Goal: Navigation & Orientation: Find specific page/section

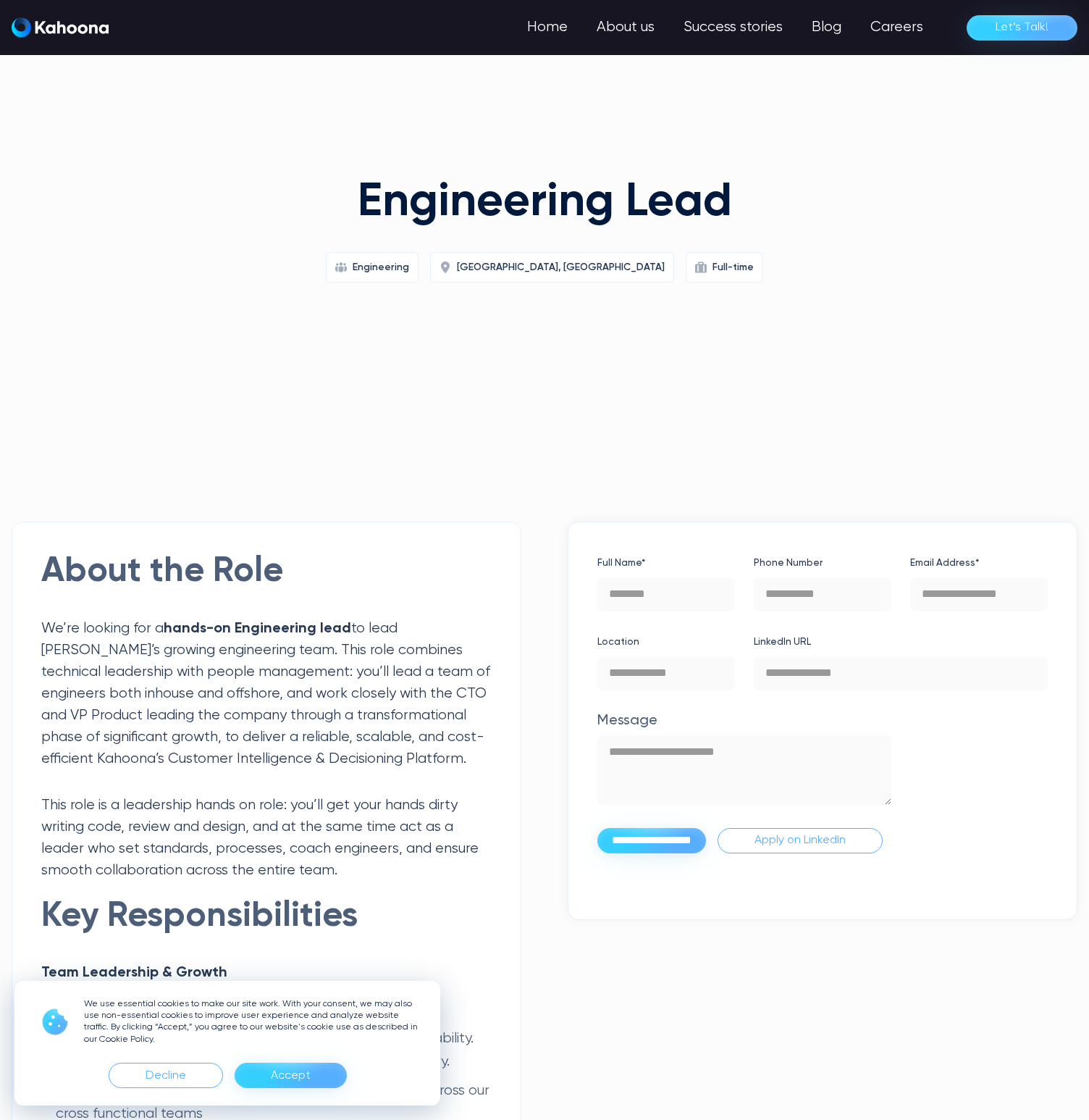
click at [534, 477] on div "Engineering Lead Engineering Tel Aviv, Israel Full-time" at bounding box center [544, 311] width 1089 height 365
click at [660, 473] on div "Engineering Lead Engineering Tel Aviv, Israel Full-time" at bounding box center [544, 311] width 1089 height 365
click at [601, 88] on html "We use essential cookies to make our site work. With your consent, we may also …" at bounding box center [544, 560] width 1089 height 1120
click at [423, 202] on h1 "Engineering Lead" at bounding box center [544, 202] width 556 height 51
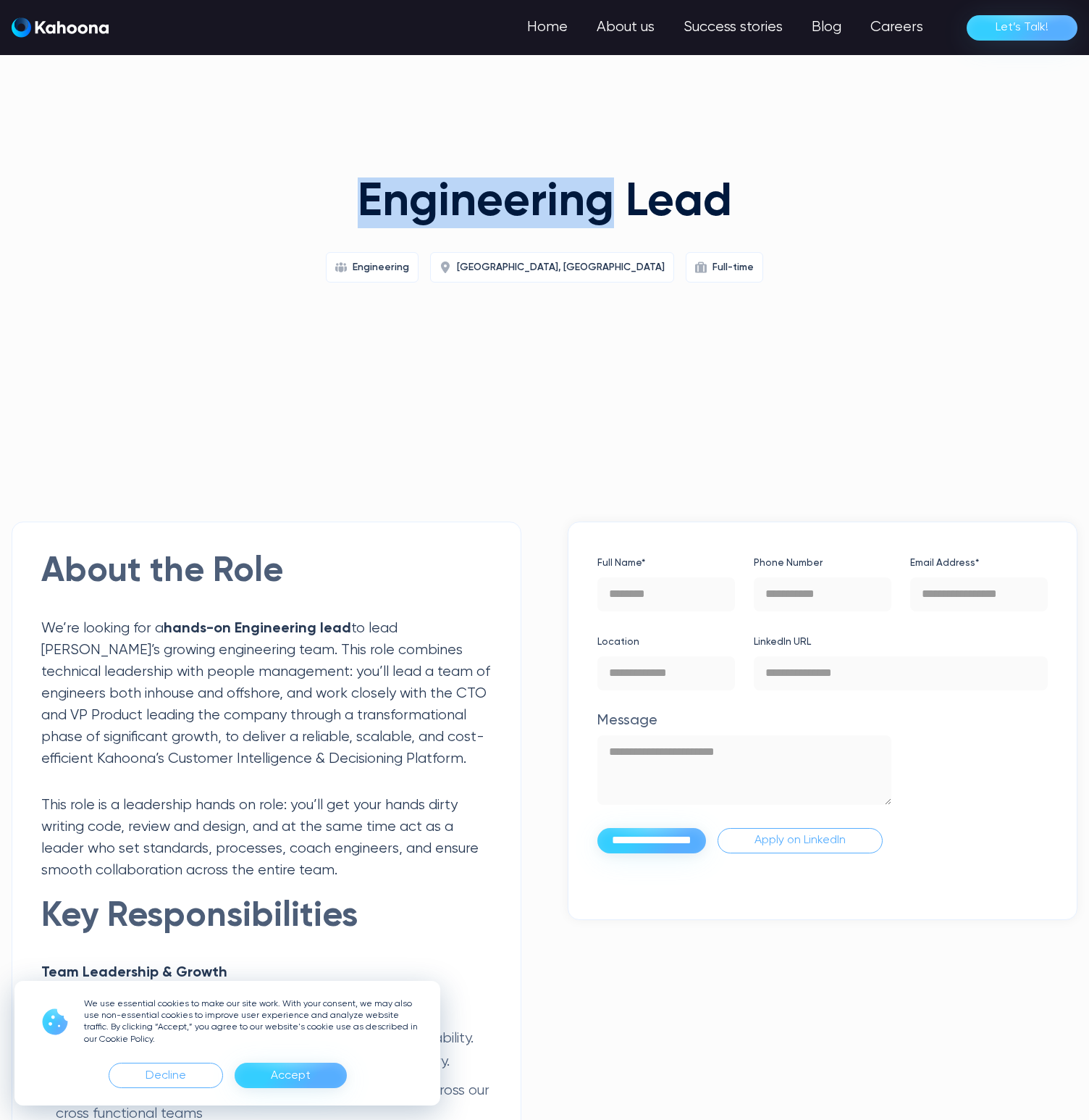
click at [423, 202] on h1 "Engineering Lead" at bounding box center [544, 202] width 556 height 51
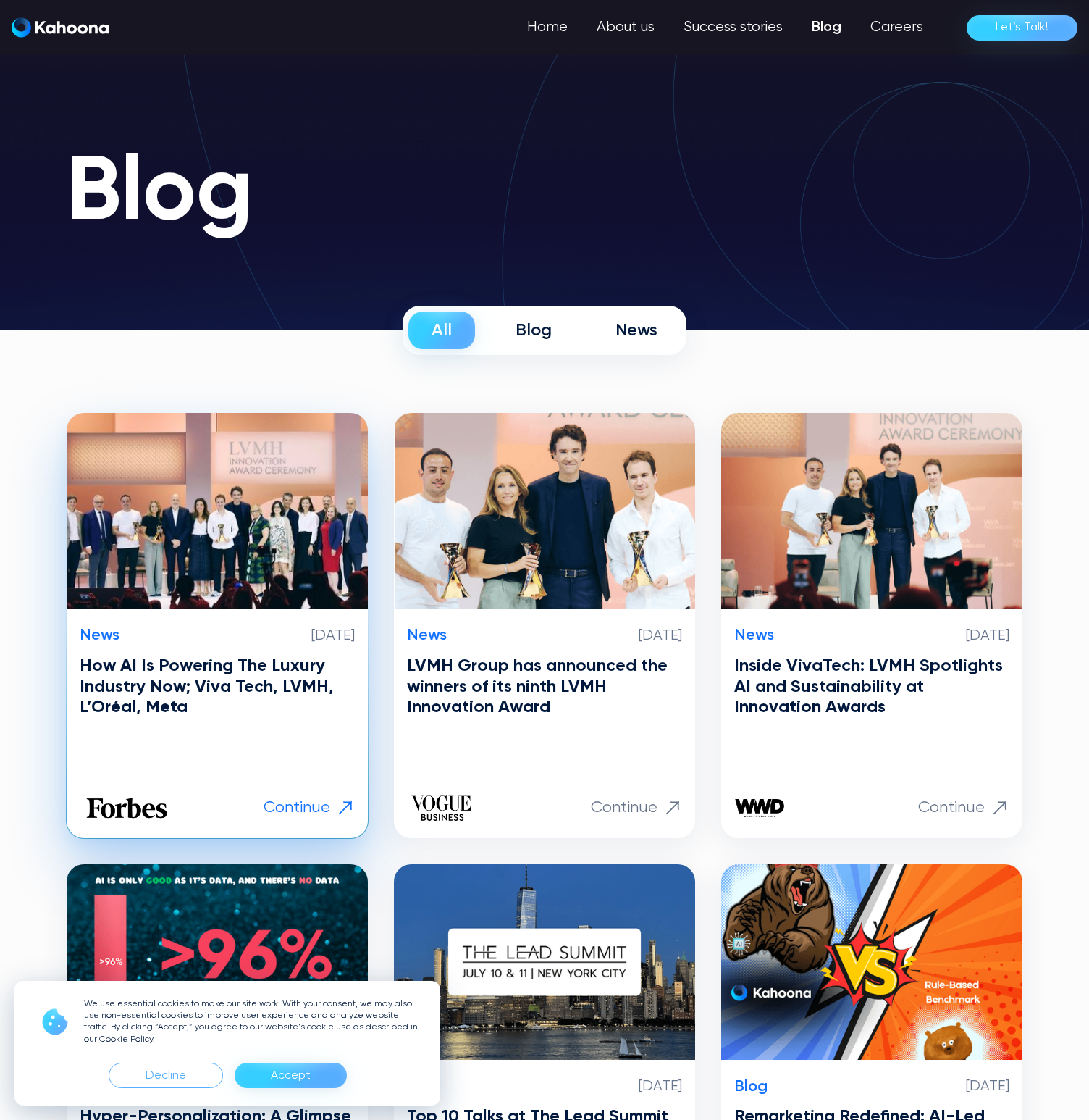
click at [308, 545] on img at bounding box center [217, 510] width 301 height 195
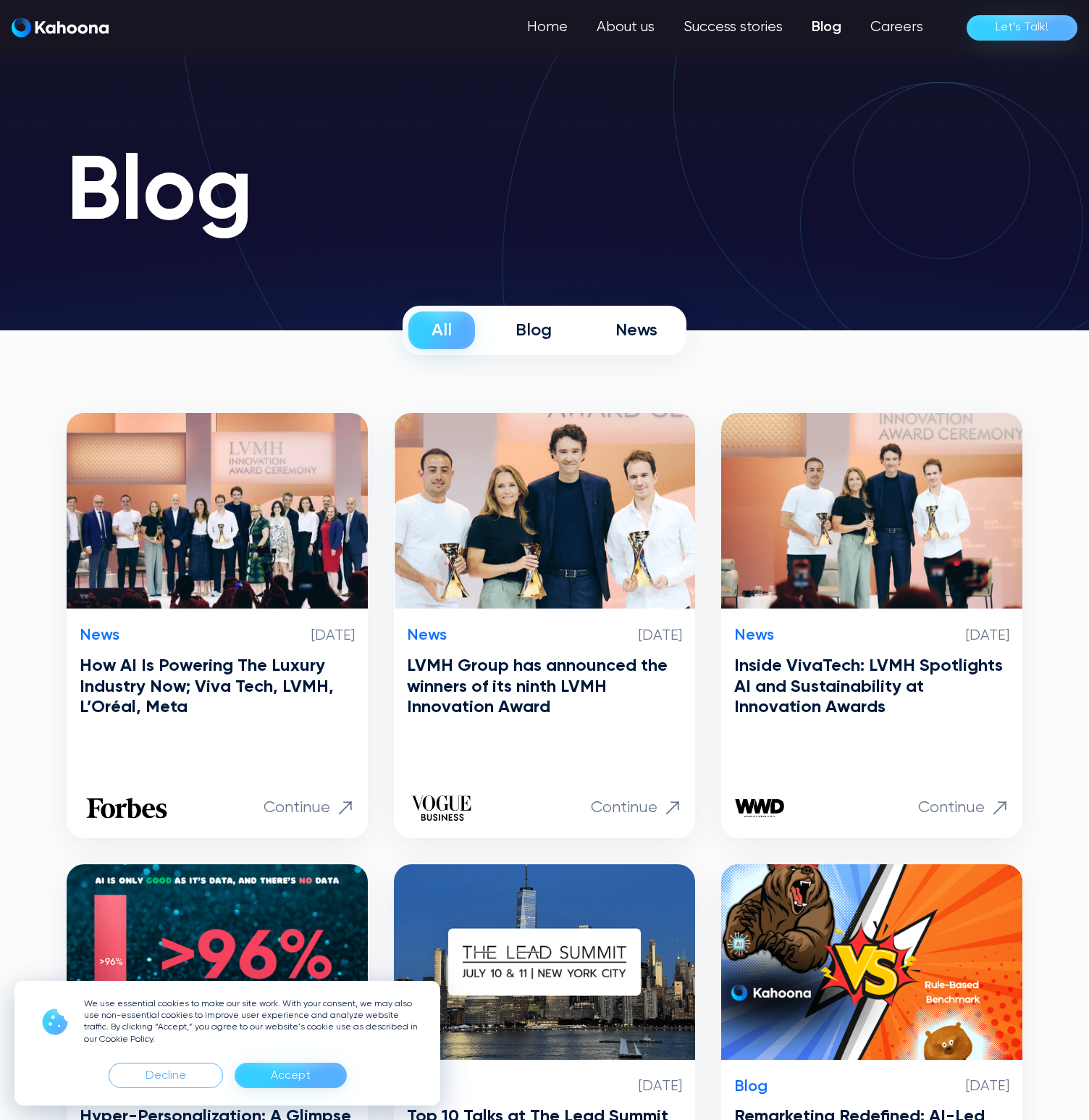
click at [43, 35] on img "home" at bounding box center [60, 27] width 97 height 20
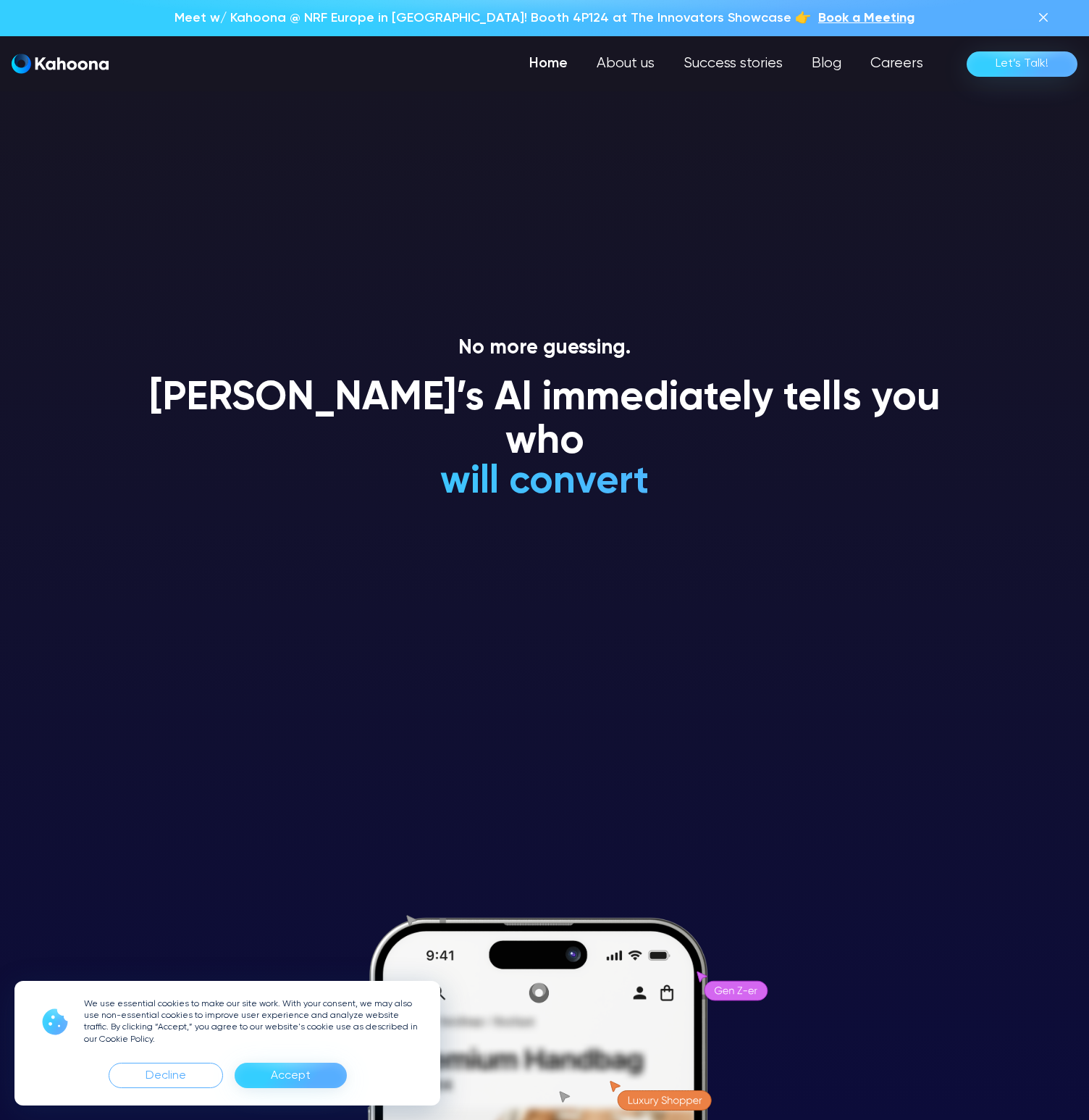
click at [825, 348] on p "No more guessing." at bounding box center [544, 348] width 825 height 24
